Goal: Task Accomplishment & Management: Manage account settings

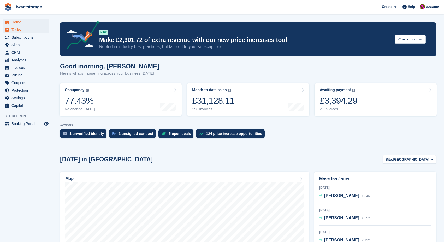
click at [29, 33] on span "Tasks" at bounding box center [26, 29] width 31 height 7
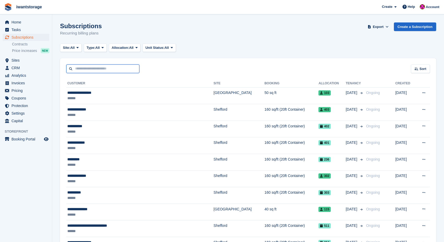
click at [92, 69] on input "text" at bounding box center [102, 69] width 73 height 9
type input "****"
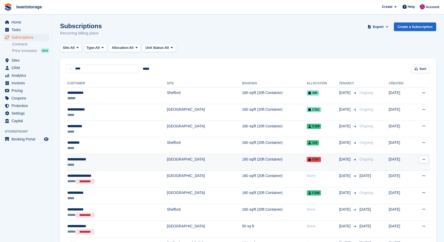
click at [86, 161] on div "**********" at bounding box center [98, 159] width 62 height 5
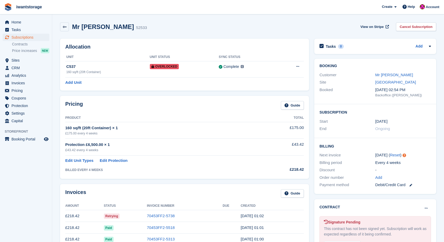
click at [403, 184] on div "Debit/Credit Card" at bounding box center [404, 185] width 56 height 6
click at [412, 184] on icon at bounding box center [411, 185] width 3 height 3
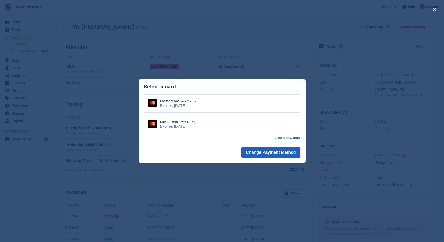
click at [278, 152] on button "Change Payment Method" at bounding box center [271, 152] width 59 height 10
click at [283, 139] on link "Add a new card" at bounding box center [287, 138] width 25 height 4
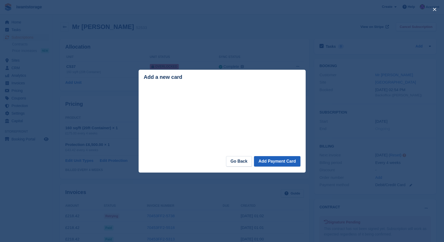
click at [281, 161] on button "Add Payment Card" at bounding box center [277, 161] width 46 height 10
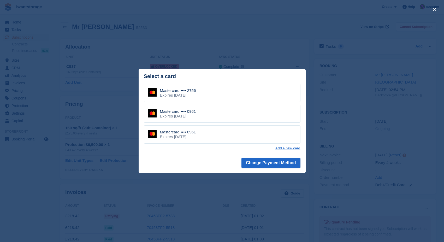
click at [221, 135] on div "Mastercard •••• 0961 Expires November 2028" at bounding box center [222, 134] width 157 height 18
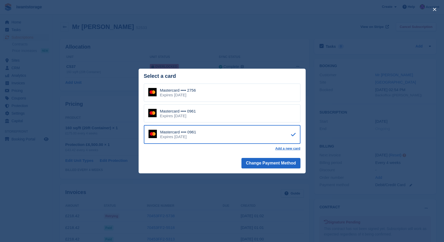
click at [126, 176] on div "close" at bounding box center [222, 121] width 444 height 242
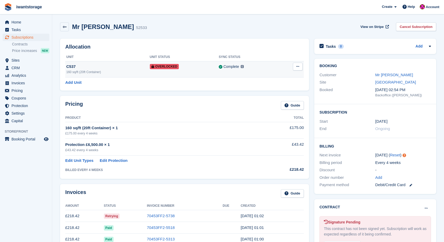
click at [296, 65] on button at bounding box center [298, 67] width 10 height 8
click at [288, 75] on p "Remove Overlock" at bounding box center [277, 76] width 45 height 7
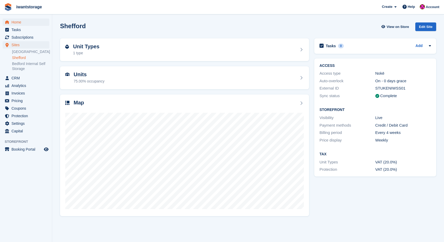
click at [15, 23] on span "Home" at bounding box center [26, 22] width 31 height 7
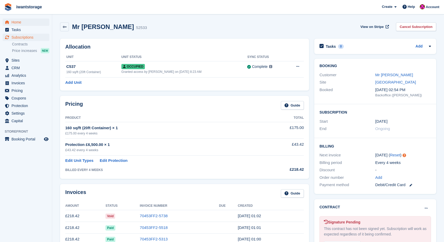
click at [14, 21] on span "Home" at bounding box center [26, 22] width 31 height 7
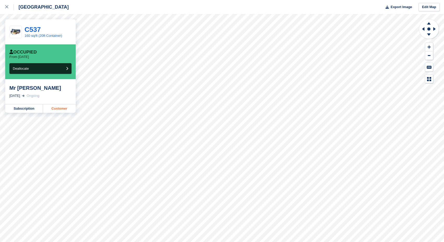
click at [60, 110] on link "Customer" at bounding box center [59, 108] width 33 height 8
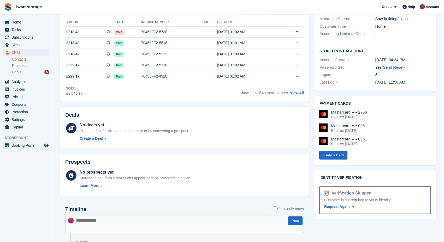
scroll to position [159, 0]
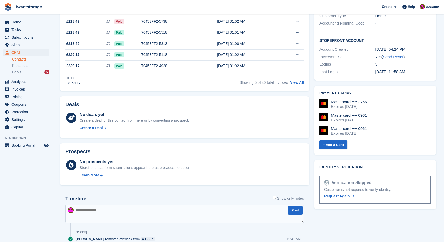
click at [100, 211] on textarea at bounding box center [184, 214] width 239 height 18
type textarea "**********"
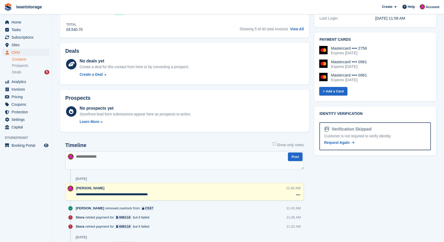
scroll to position [214, 0]
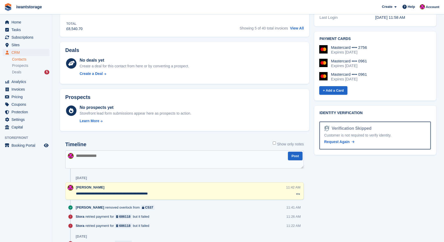
click at [111, 193] on textarea "**********" at bounding box center [181, 193] width 210 height 5
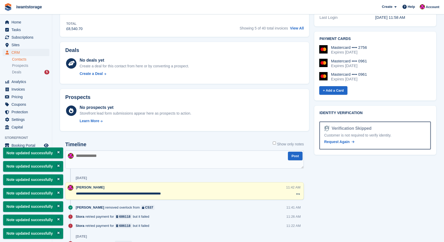
type textarea "**********"
click at [329, 176] on div "Tasks 0 Add No tasks related to Mr Paul Cullen Contact Details Email paucul@gma…" at bounding box center [375, 99] width 127 height 554
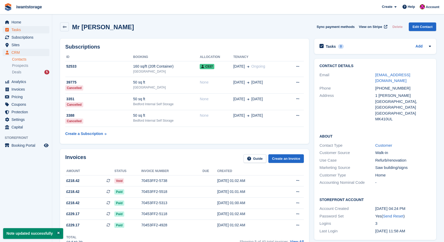
scroll to position [0, 0]
click at [20, 23] on span "Home" at bounding box center [26, 22] width 31 height 7
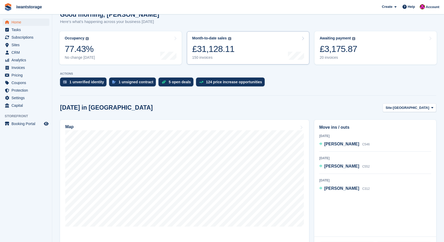
scroll to position [58, 0]
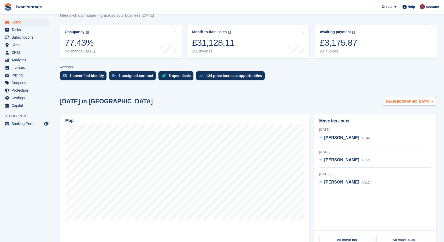
click at [393, 103] on span "Site:" at bounding box center [389, 101] width 7 height 5
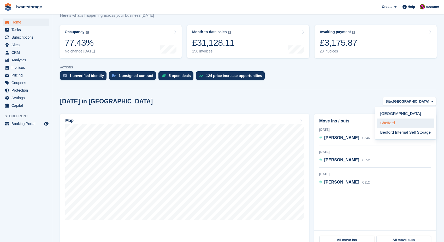
click at [397, 122] on link "Shefford" at bounding box center [405, 123] width 57 height 9
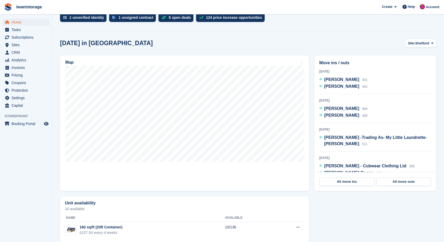
scroll to position [117, 0]
